Goal: Information Seeking & Learning: Learn about a topic

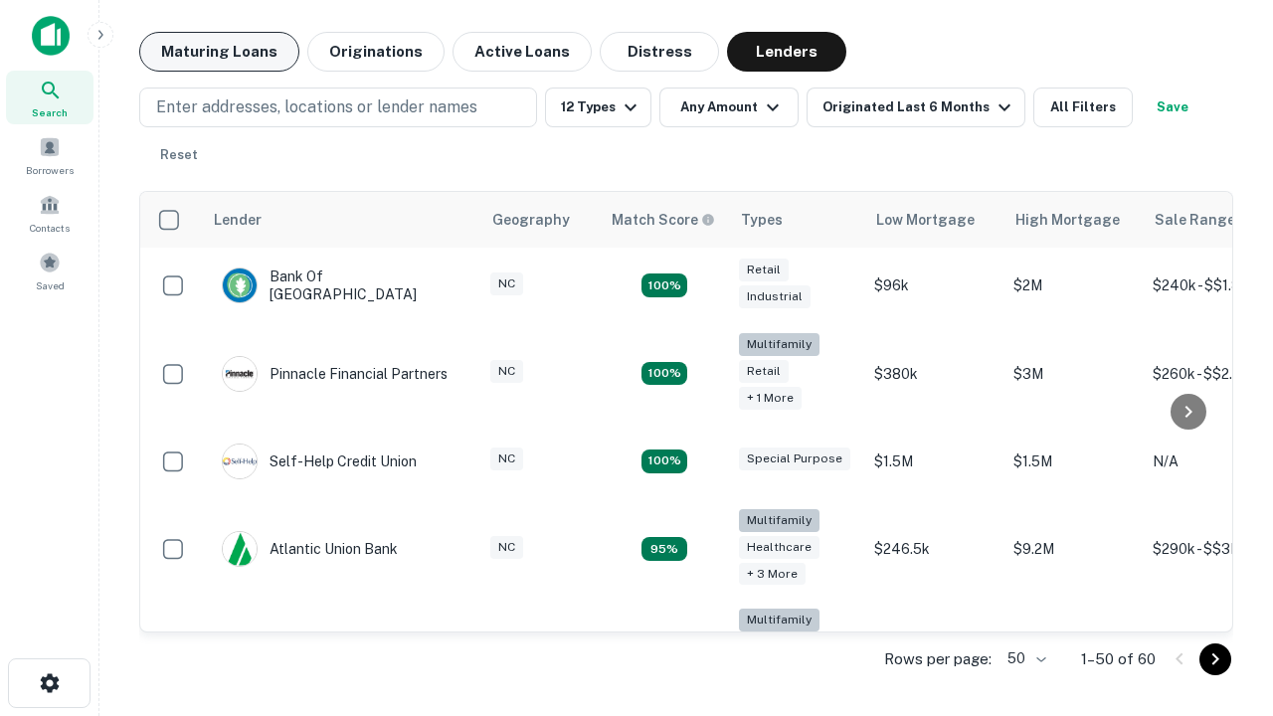
click at [219, 52] on button "Maturing Loans" at bounding box center [219, 52] width 160 height 40
